Goal: Find specific page/section: Find specific page/section

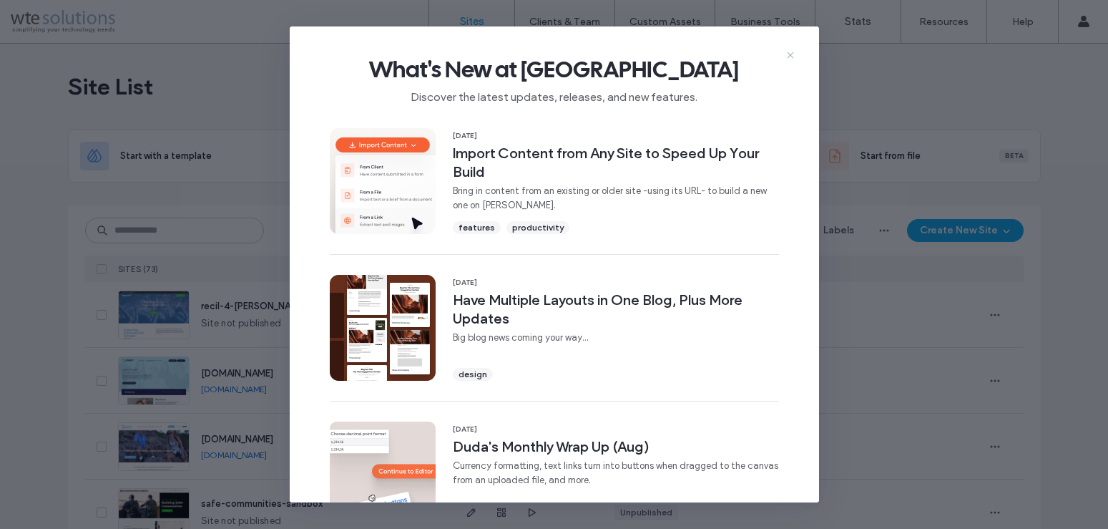
click at [790, 55] on icon at bounding box center [790, 54] width 11 height 11
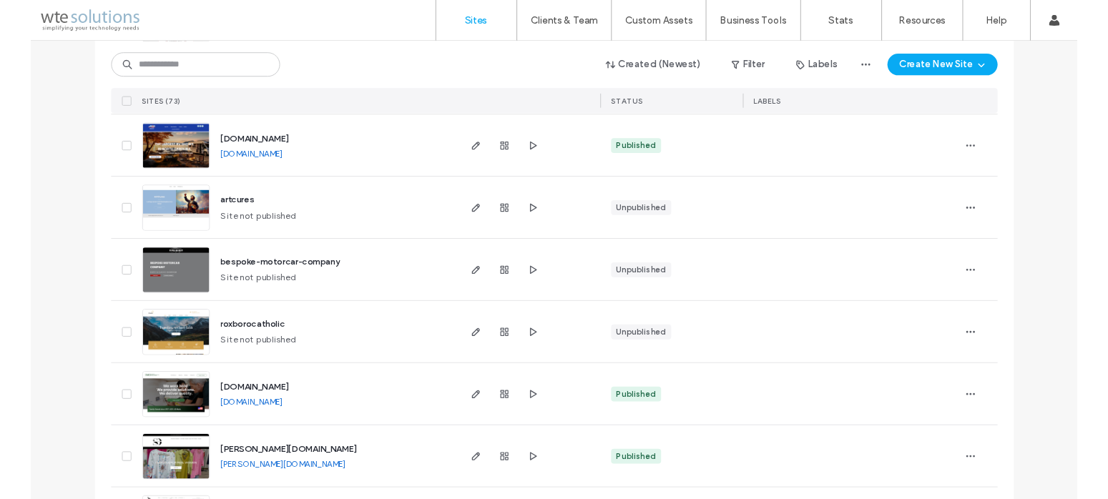
scroll to position [1738, 0]
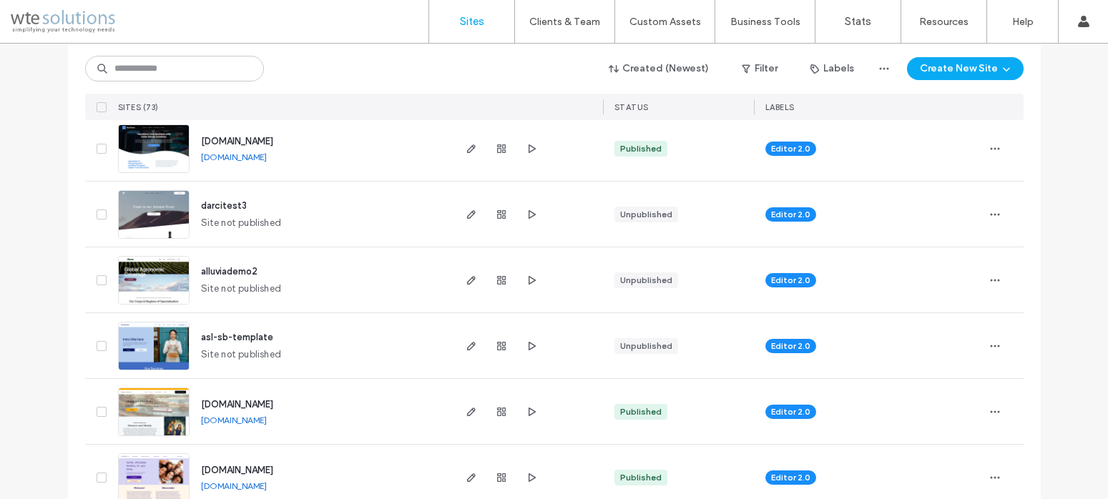
scroll to position [4603, 0]
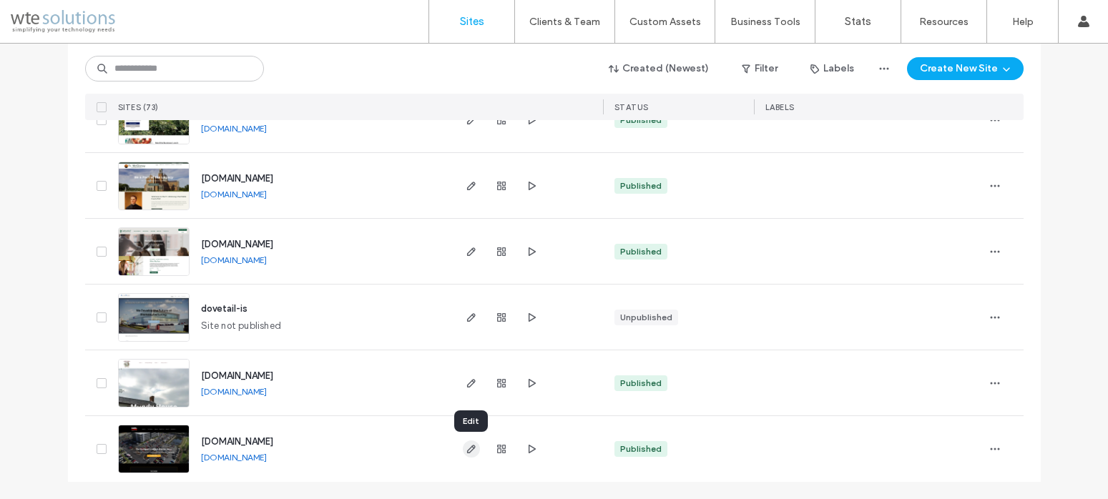
click at [471, 448] on use "button" at bounding box center [470, 449] width 9 height 9
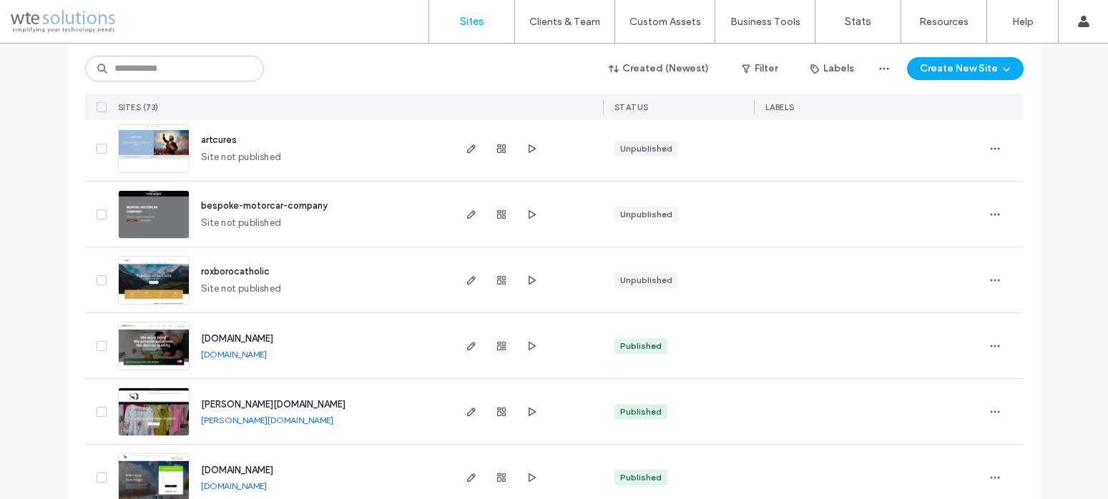
scroll to position [4116, 0]
